Goal: Navigation & Orientation: Find specific page/section

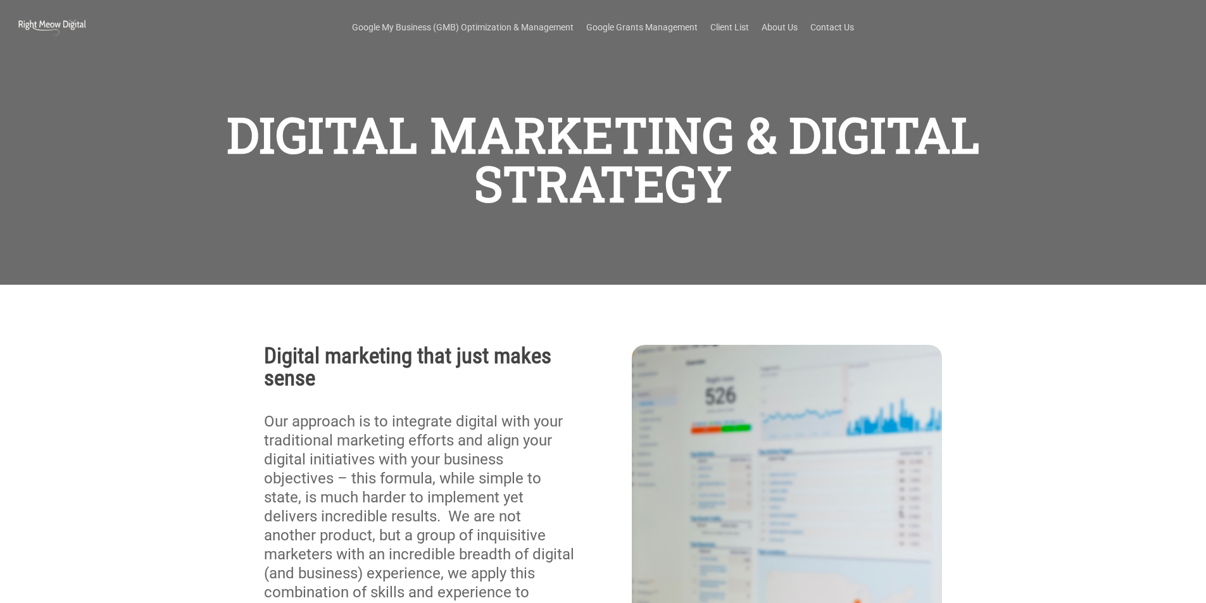
click at [501, 28] on link "Google My Business (GMB) Optimization & Management" at bounding box center [463, 27] width 222 height 13
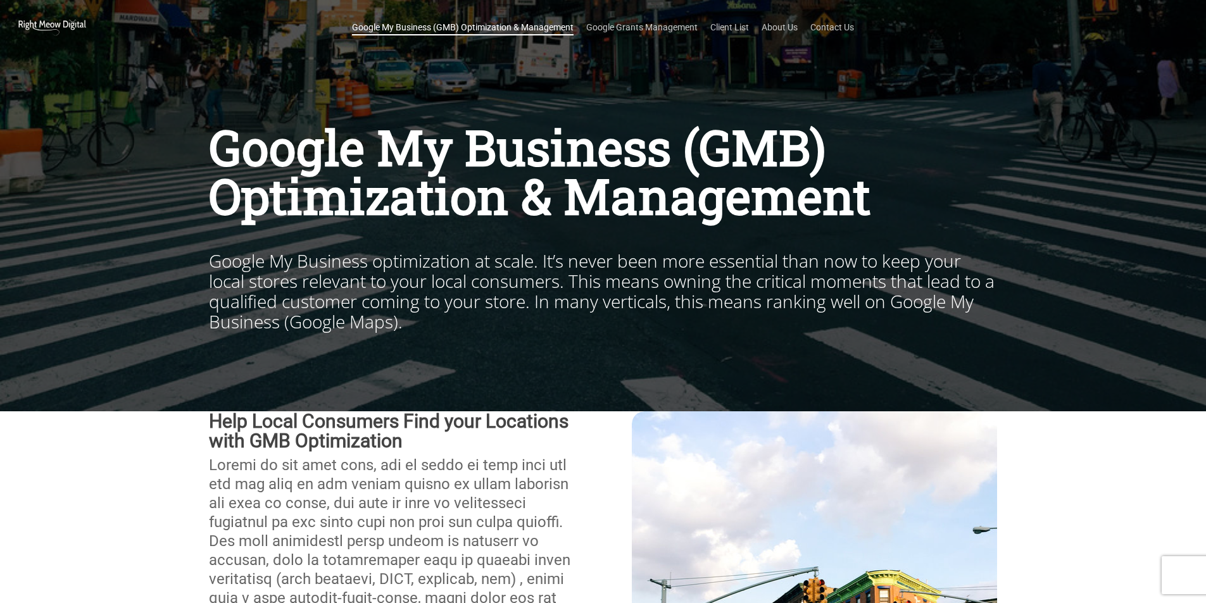
click at [608, 20] on li "Google Grants Management" at bounding box center [642, 27] width 124 height 54
click at [610, 23] on link "Google Grants Management" at bounding box center [641, 27] width 111 height 13
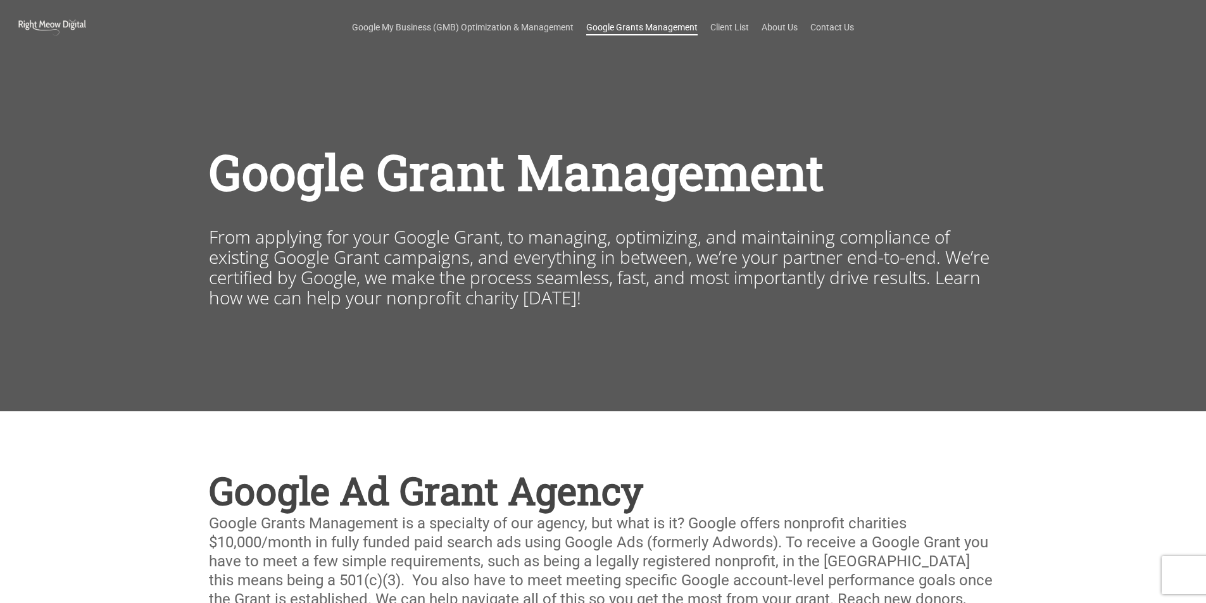
scroll to position [263, 0]
